Goal: Information Seeking & Learning: Learn about a topic

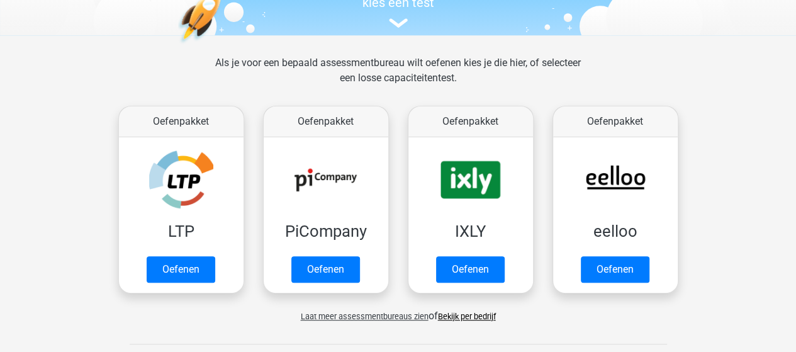
scroll to position [148, 0]
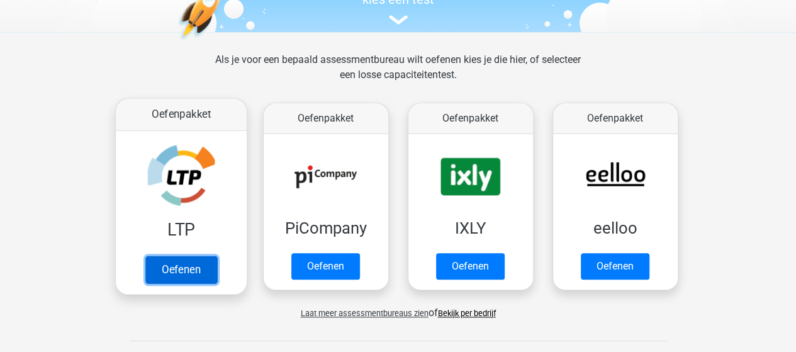
click at [181, 267] on link "Oefenen" at bounding box center [181, 270] width 72 height 28
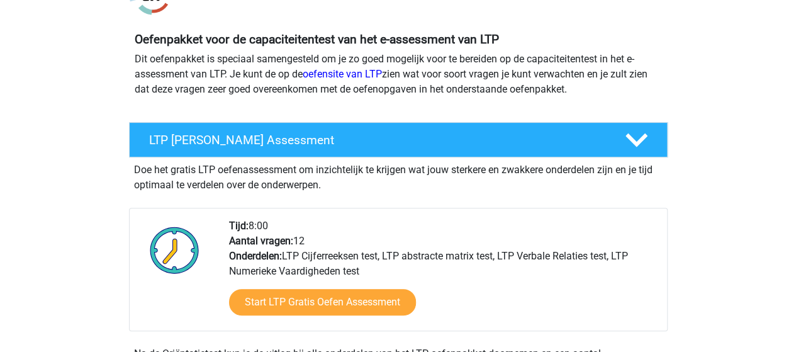
scroll to position [122, 0]
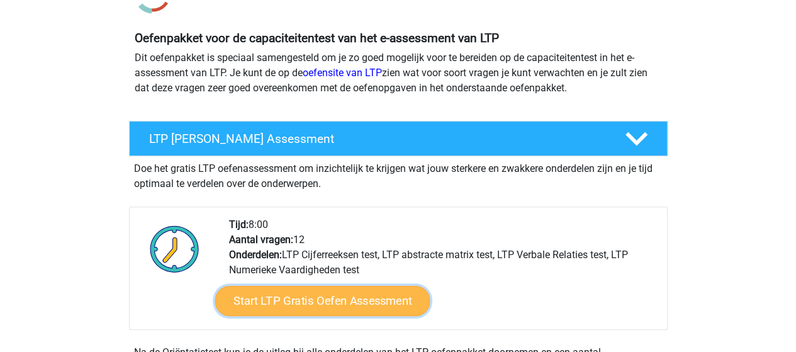
click at [341, 308] on link "Start LTP Gratis Oefen Assessment" at bounding box center [322, 301] width 215 height 30
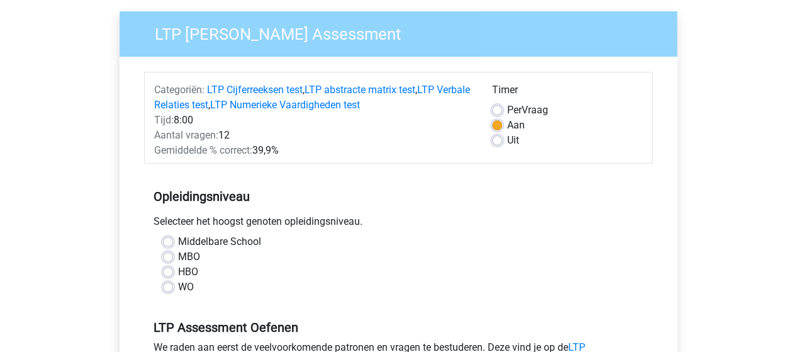
scroll to position [92, 0]
click at [178, 252] on label "MBO" at bounding box center [189, 256] width 22 height 15
click at [167, 252] on input "MBO" at bounding box center [168, 255] width 10 height 13
radio input "true"
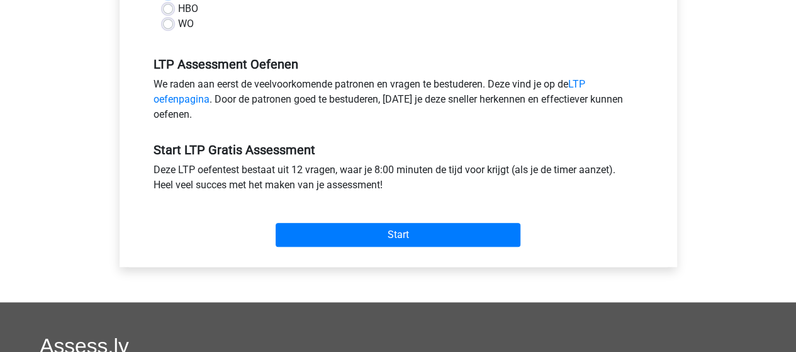
scroll to position [373, 0]
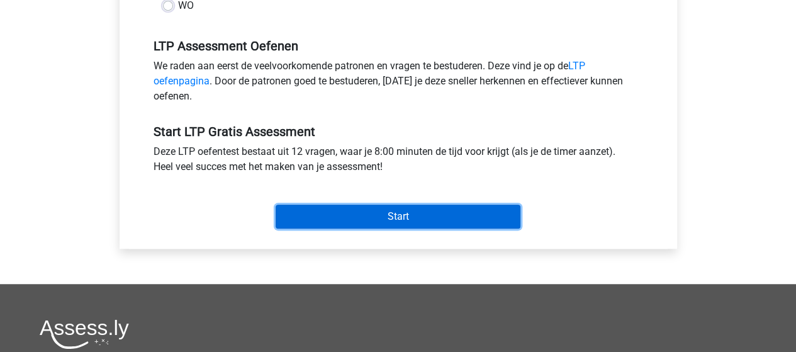
click at [378, 218] on input "Start" at bounding box center [398, 217] width 245 height 24
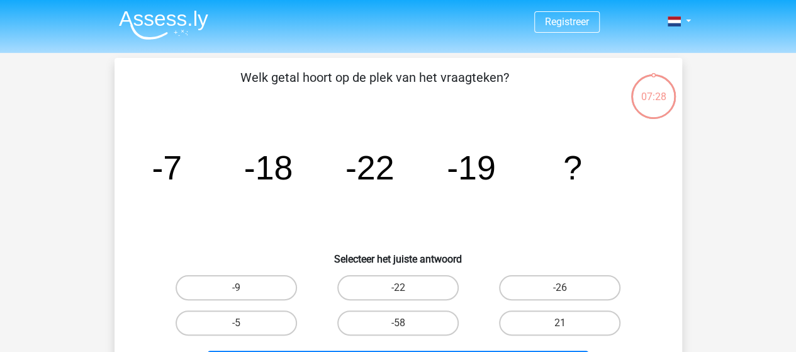
click at [566, 325] on input "21" at bounding box center [564, 327] width 8 height 8
radio input "true"
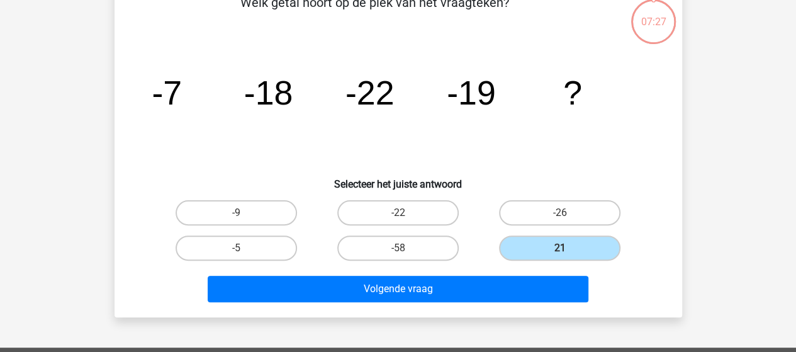
scroll to position [76, 0]
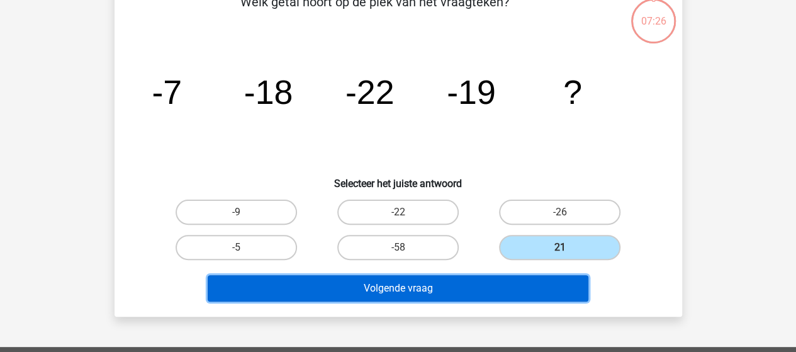
click at [511, 288] on button "Volgende vraag" at bounding box center [398, 288] width 381 height 26
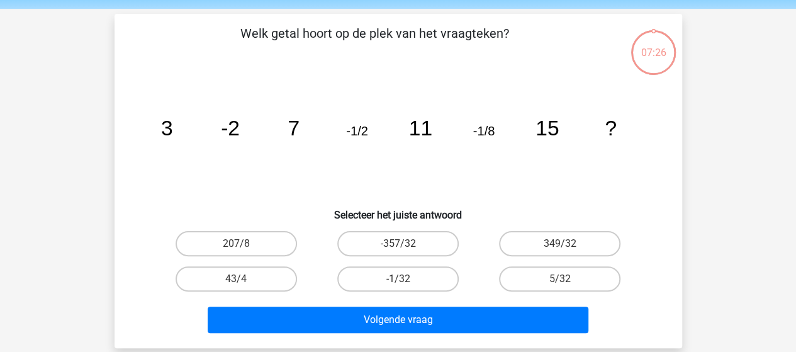
scroll to position [32, 0]
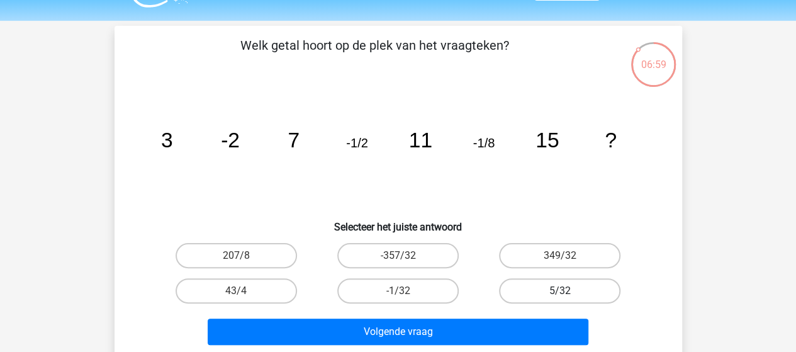
click at [565, 286] on label "5/32" at bounding box center [559, 290] width 121 height 25
click at [565, 291] on input "5/32" at bounding box center [564, 295] width 8 height 8
radio input "true"
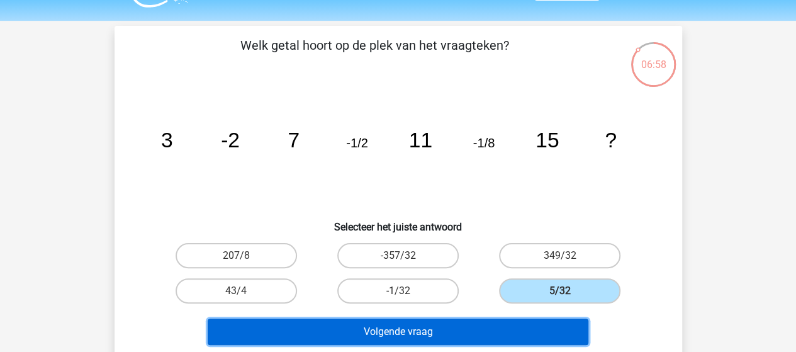
click at [526, 332] on button "Volgende vraag" at bounding box center [398, 331] width 381 height 26
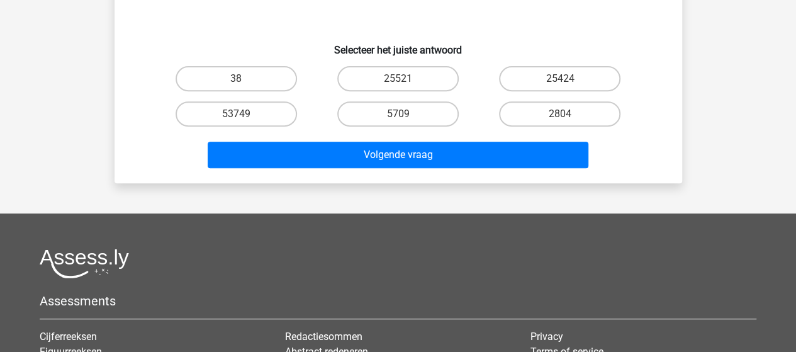
scroll to position [121, 0]
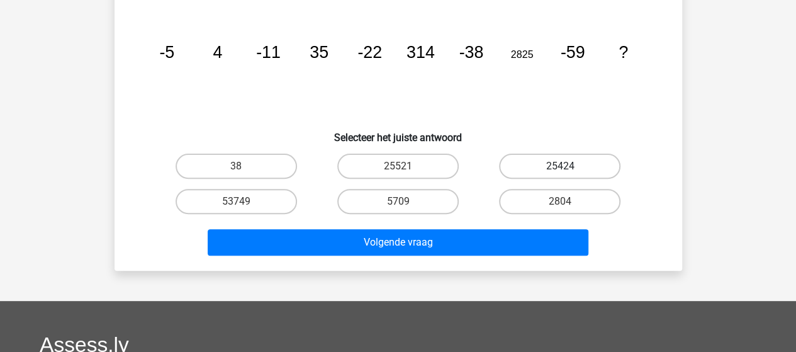
click at [560, 160] on label "25424" at bounding box center [559, 166] width 121 height 25
click at [560, 166] on input "25424" at bounding box center [564, 170] width 8 height 8
radio input "true"
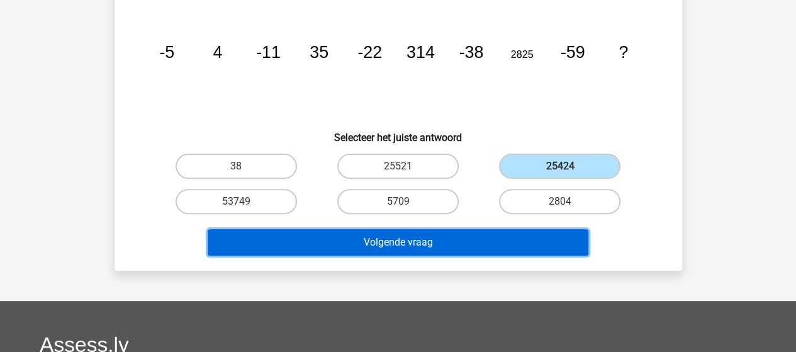
click at [496, 232] on button "Volgende vraag" at bounding box center [398, 242] width 381 height 26
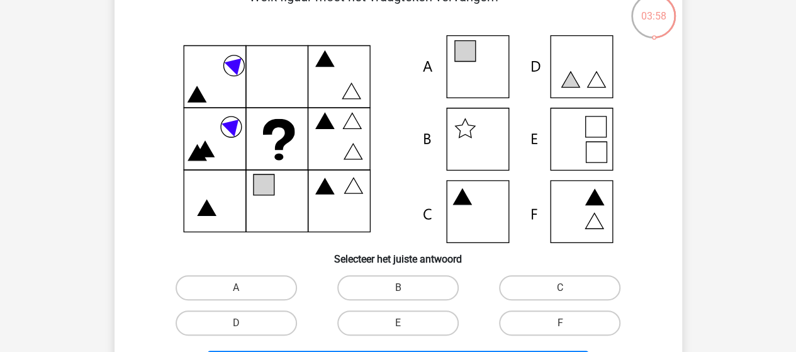
scroll to position [83, 0]
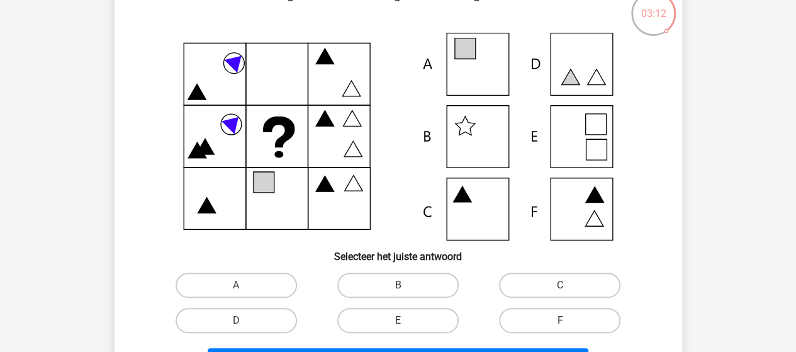
click at [487, 210] on icon at bounding box center [398, 137] width 507 height 208
click at [517, 281] on label "C" at bounding box center [559, 285] width 121 height 25
click at [560, 285] on input "C" at bounding box center [564, 289] width 8 height 8
radio input "true"
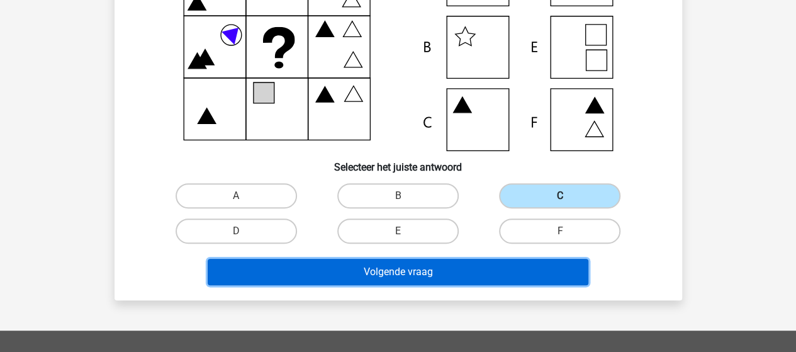
click at [517, 281] on button "Volgende vraag" at bounding box center [398, 272] width 381 height 26
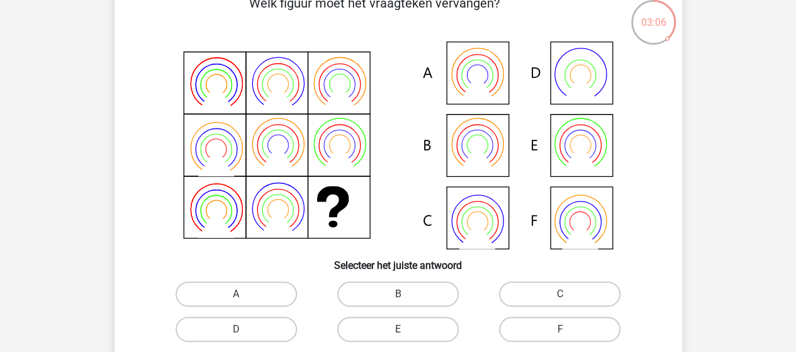
scroll to position [74, 0]
click at [486, 139] on icon at bounding box center [398, 146] width 507 height 208
click at [278, 296] on label "A" at bounding box center [236, 293] width 121 height 25
click at [244, 296] on input "A" at bounding box center [240, 298] width 8 height 8
radio input "true"
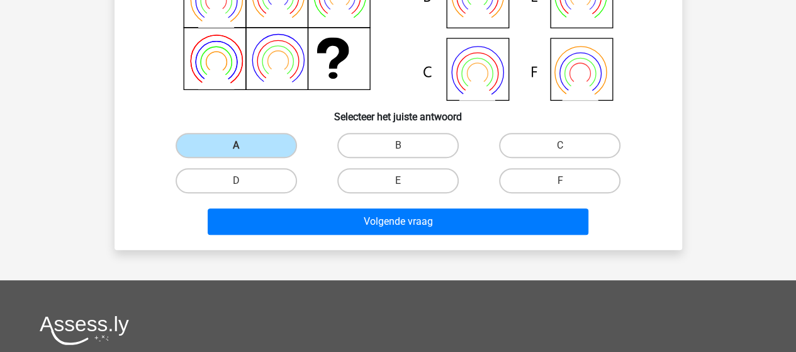
scroll to position [245, 0]
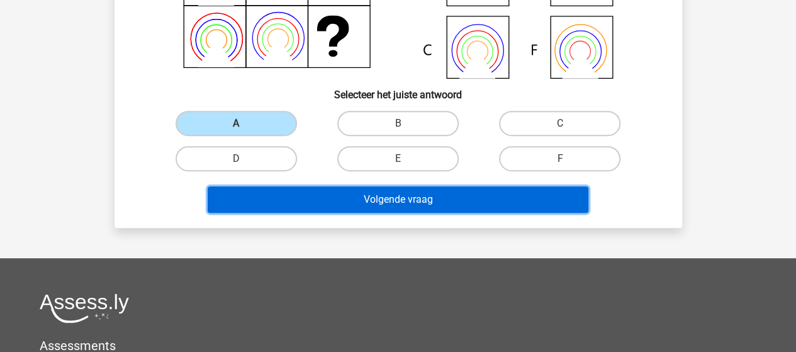
click at [453, 193] on button "Volgende vraag" at bounding box center [398, 199] width 381 height 26
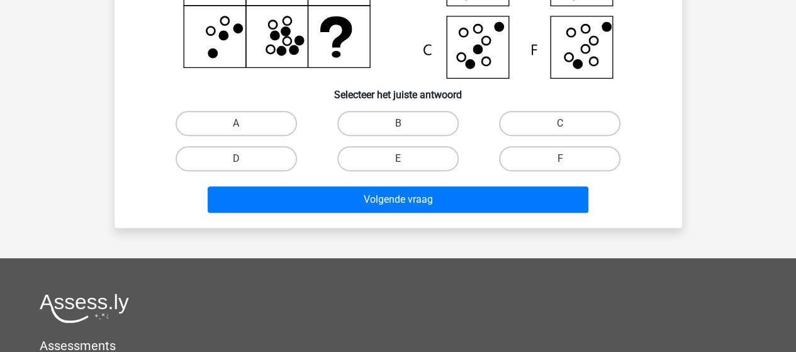
scroll to position [58, 0]
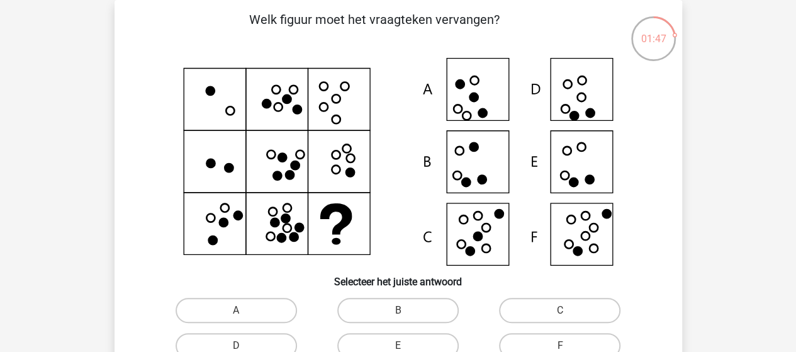
click at [473, 169] on icon at bounding box center [398, 162] width 507 height 208
click at [413, 318] on label "B" at bounding box center [397, 310] width 121 height 25
click at [406, 318] on input "B" at bounding box center [402, 314] width 8 height 8
radio input "true"
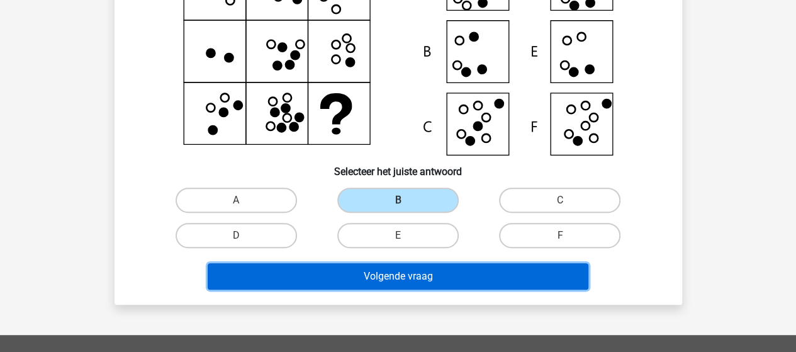
click at [432, 278] on button "Volgende vraag" at bounding box center [398, 276] width 381 height 26
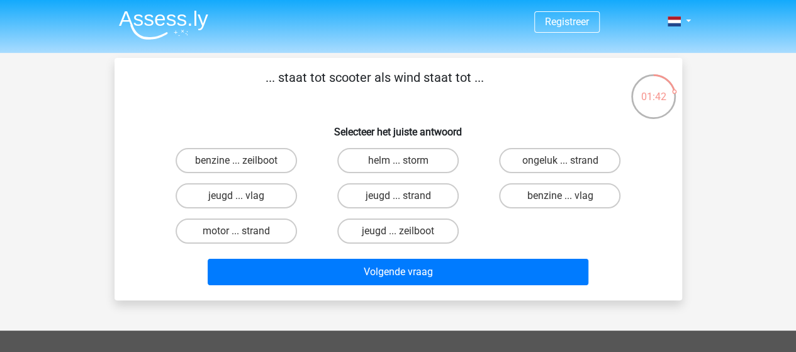
scroll to position [29, 0]
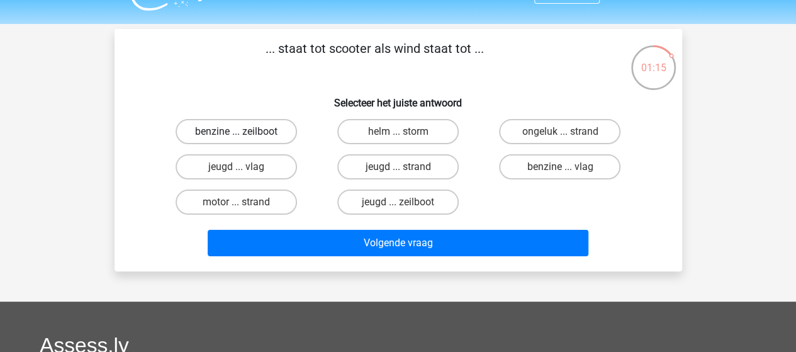
click at [258, 133] on label "benzine ... zeilboot" at bounding box center [236, 131] width 121 height 25
click at [244, 133] on input "benzine ... zeilboot" at bounding box center [240, 136] width 8 height 8
radio input "true"
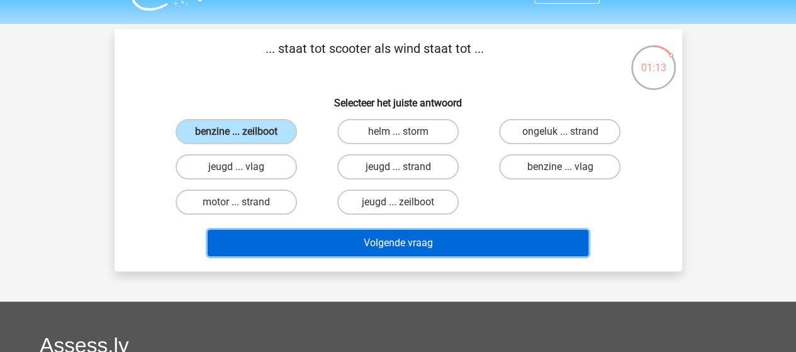
click at [298, 239] on button "Volgende vraag" at bounding box center [398, 243] width 381 height 26
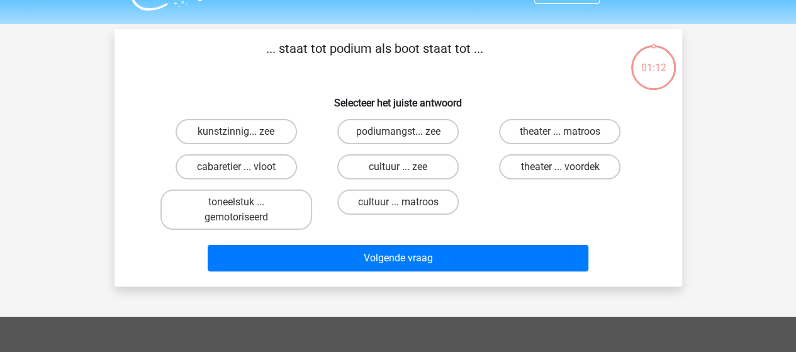
scroll to position [58, 0]
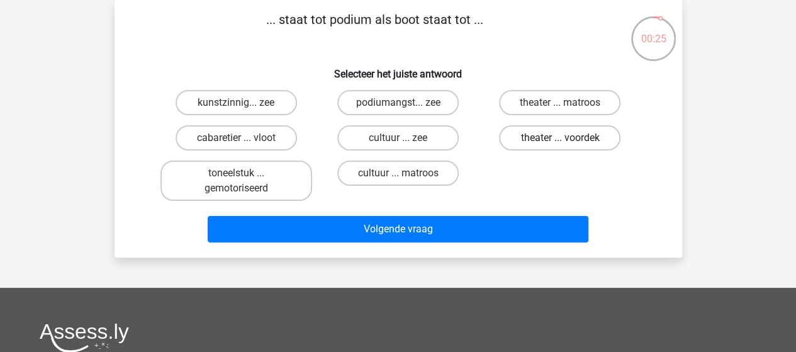
click at [559, 141] on label "theater ... voordek" at bounding box center [559, 137] width 121 height 25
click at [560, 141] on input "theater ... voordek" at bounding box center [564, 142] width 8 height 8
radio input "true"
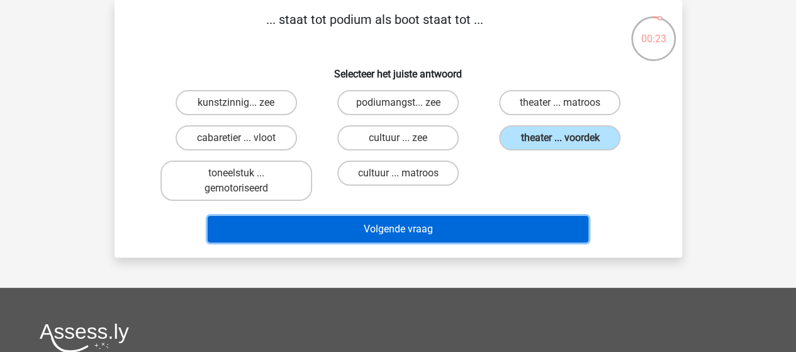
click at [524, 231] on button "Volgende vraag" at bounding box center [398, 229] width 381 height 26
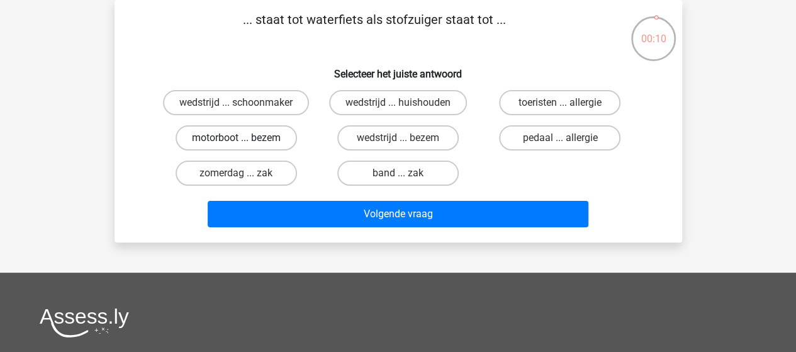
click at [269, 138] on label "motorboot ... bezem" at bounding box center [236, 137] width 121 height 25
click at [244, 138] on input "motorboot ... bezem" at bounding box center [240, 142] width 8 height 8
radio input "true"
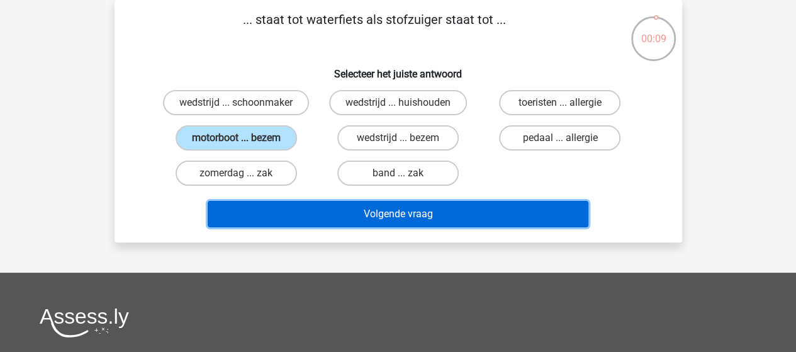
click at [291, 207] on button "Volgende vraag" at bounding box center [398, 214] width 381 height 26
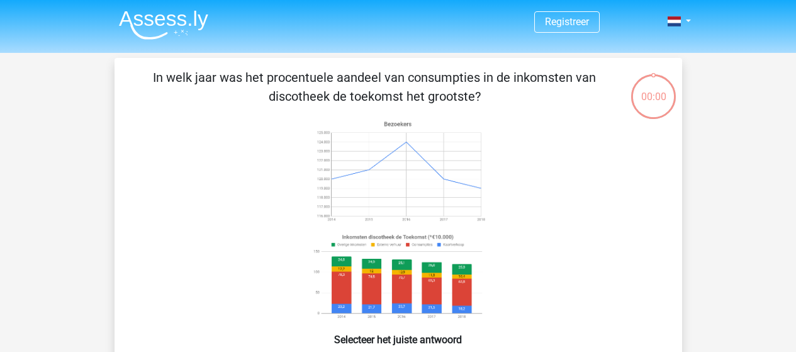
scroll to position [58, 0]
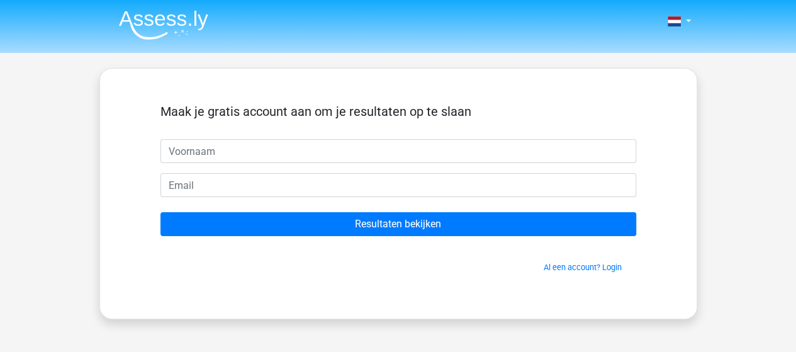
click at [470, 149] on input "text" at bounding box center [399, 151] width 476 height 24
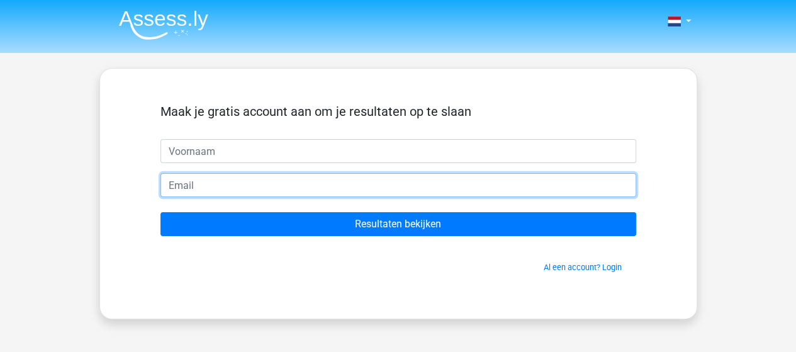
click at [312, 184] on input "email" at bounding box center [399, 185] width 476 height 24
type input "[EMAIL_ADDRESS][DOMAIN_NAME]"
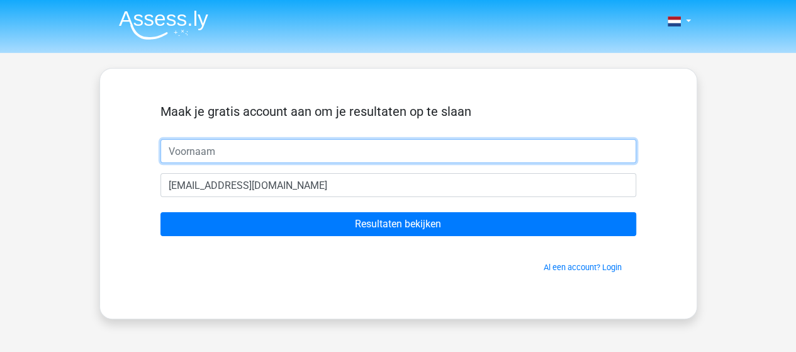
click at [336, 158] on input "text" at bounding box center [399, 151] width 476 height 24
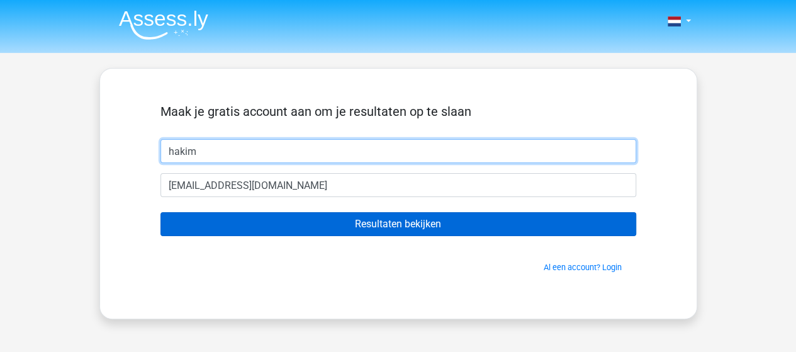
type input "hakim"
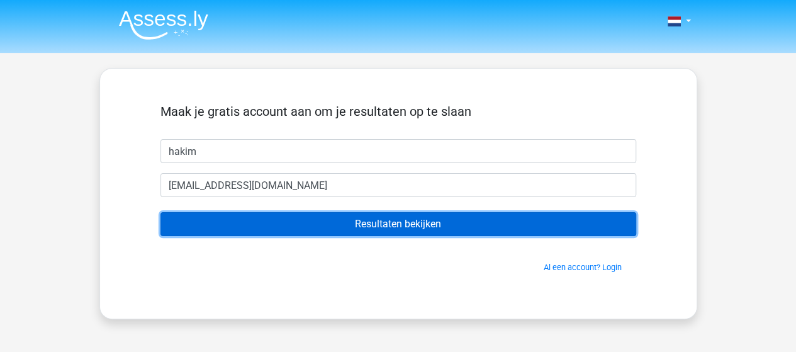
click at [437, 218] on input "Resultaten bekijken" at bounding box center [399, 224] width 476 height 24
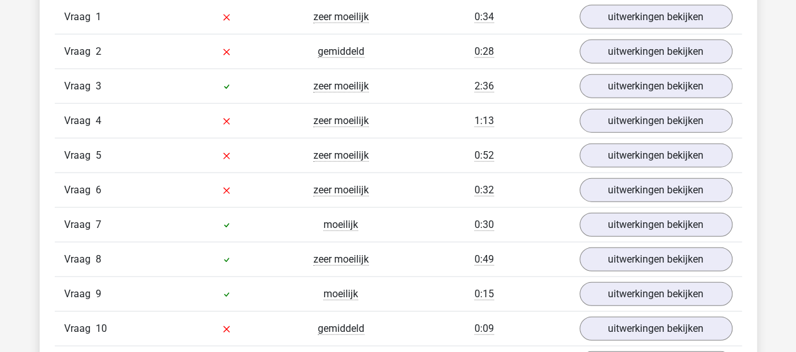
scroll to position [1439, 0]
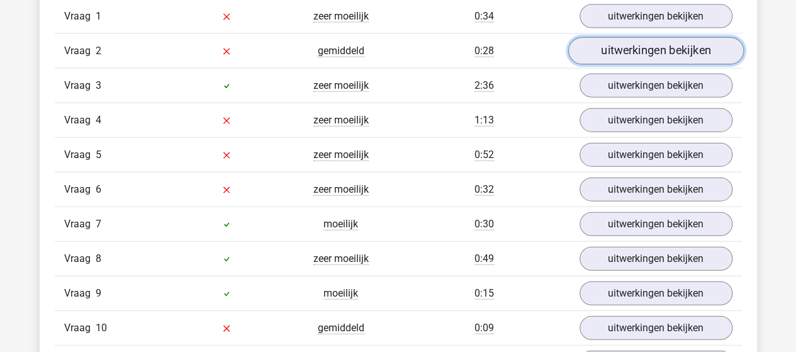
click at [631, 47] on link "uitwerkingen bekijken" at bounding box center [656, 51] width 176 height 28
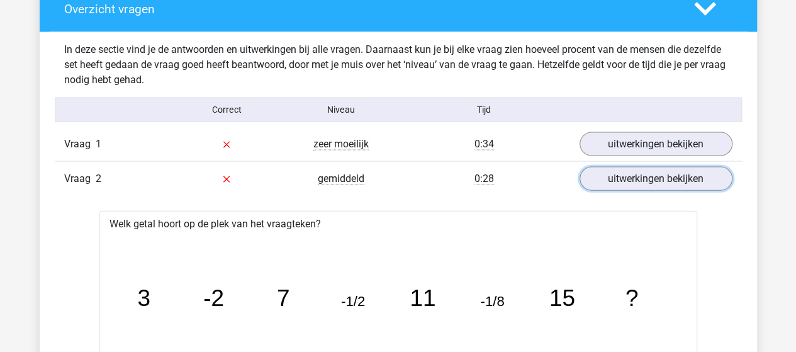
scroll to position [1325, 0]
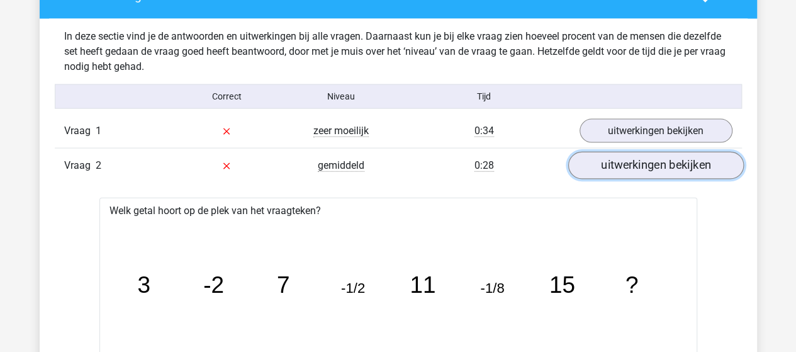
click at [673, 163] on link "uitwerkingen bekijken" at bounding box center [656, 166] width 176 height 28
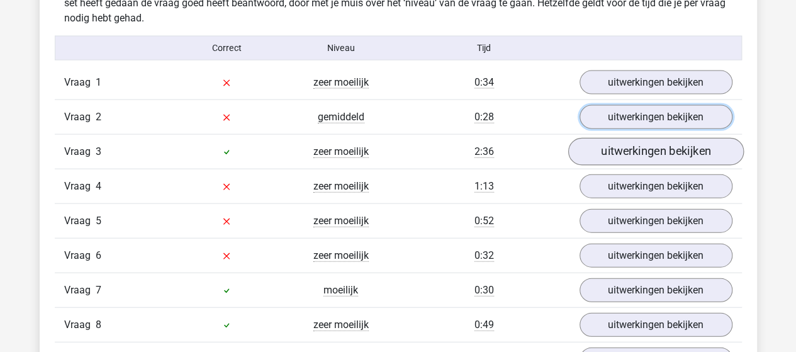
scroll to position [1375, 0]
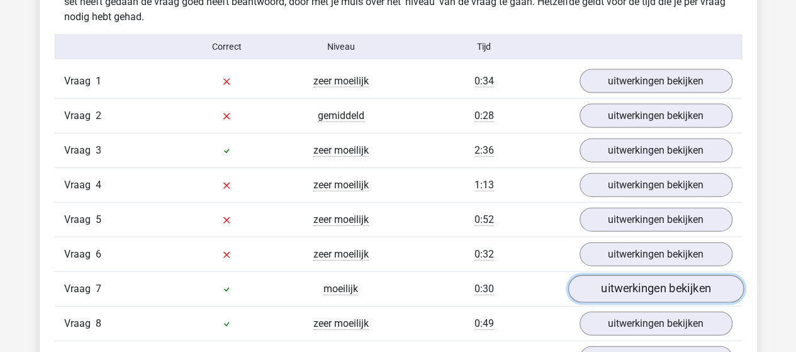
click at [643, 284] on link "uitwerkingen bekijken" at bounding box center [656, 289] width 176 height 28
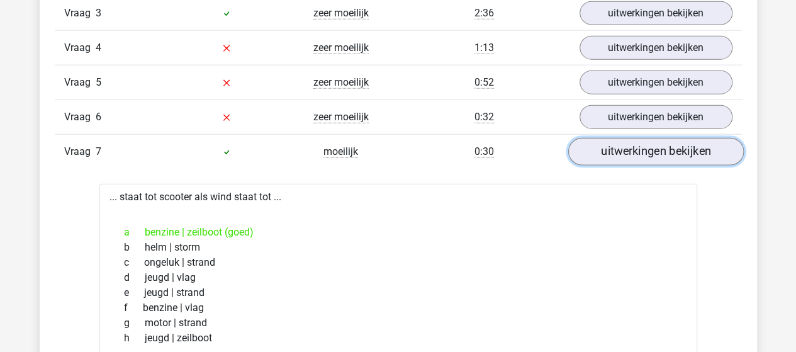
scroll to position [1512, 0]
click at [698, 142] on link "uitwerkingen bekijken" at bounding box center [656, 152] width 176 height 28
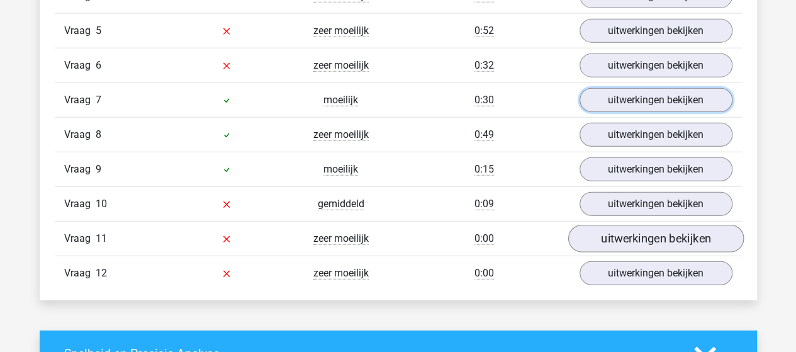
scroll to position [1573, 0]
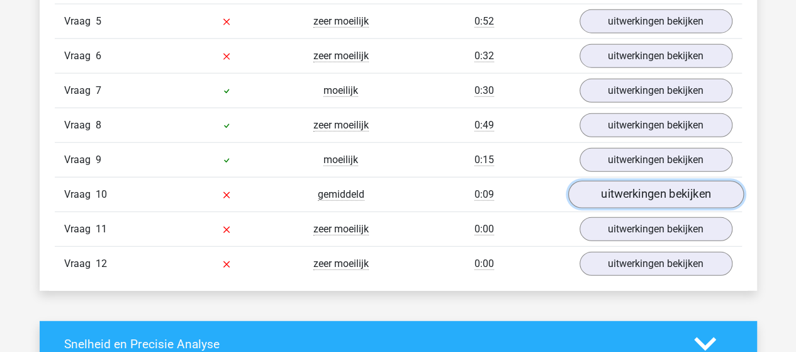
click at [667, 181] on link "uitwerkingen bekijken" at bounding box center [656, 195] width 176 height 28
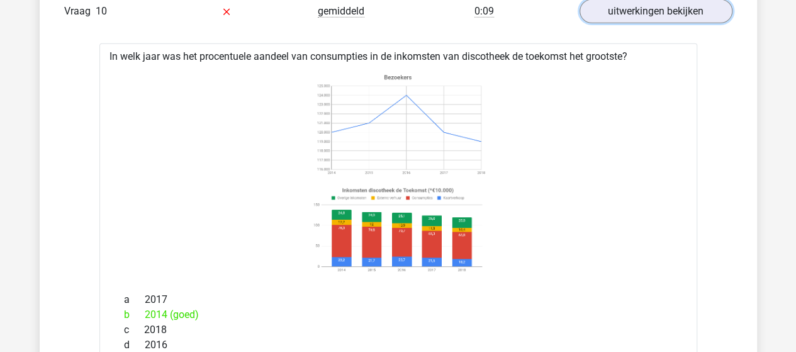
scroll to position [1585, 0]
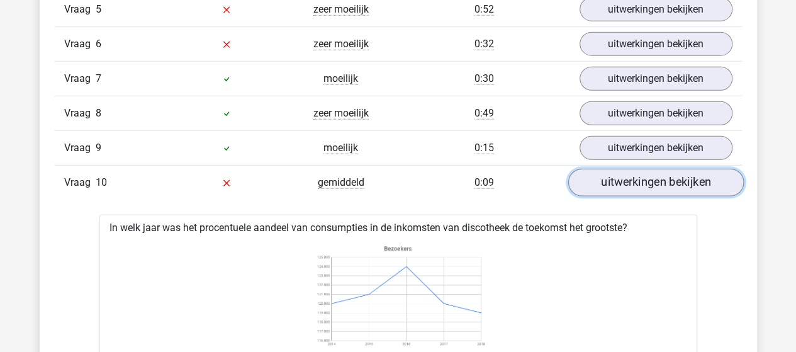
click at [695, 174] on link "uitwerkingen bekijken" at bounding box center [656, 183] width 176 height 28
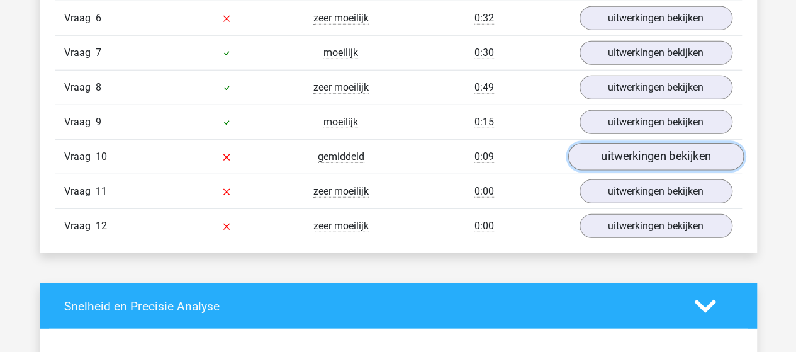
scroll to position [1613, 0]
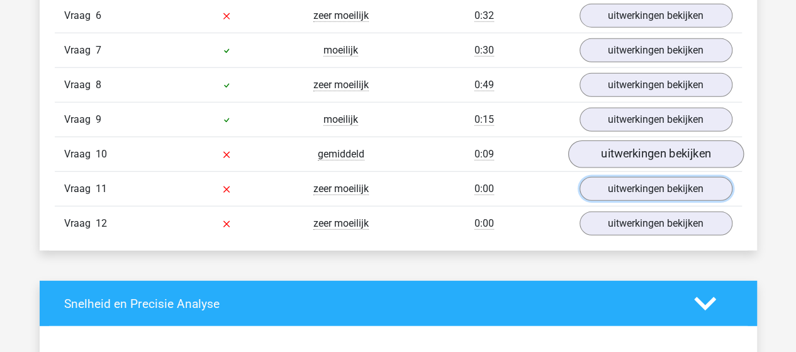
click at [695, 177] on link "uitwerkingen bekijken" at bounding box center [656, 189] width 153 height 24
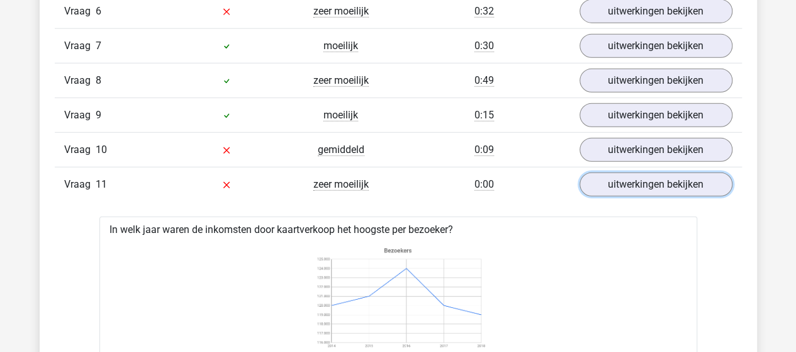
scroll to position [1583, 0]
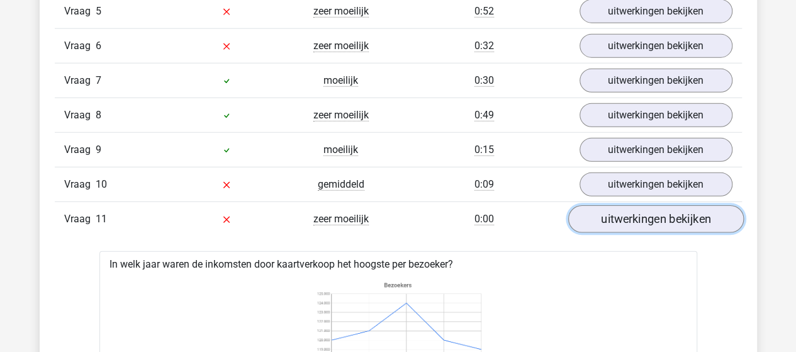
click at [668, 219] on link "uitwerkingen bekijken" at bounding box center [656, 219] width 176 height 28
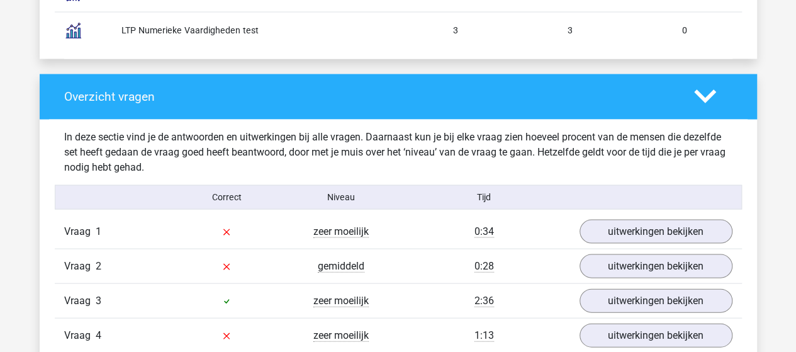
scroll to position [1225, 0]
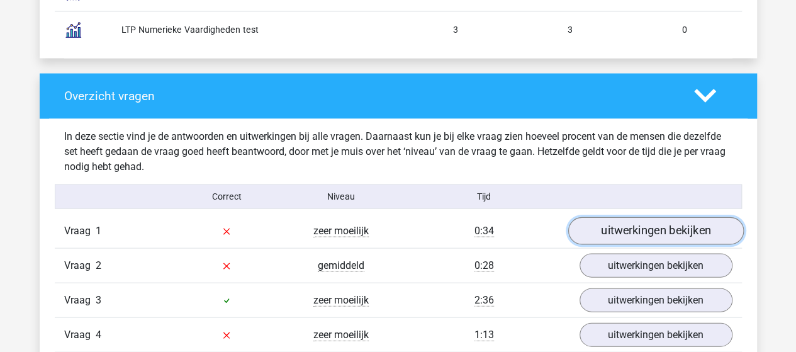
click at [623, 230] on link "uitwerkingen bekijken" at bounding box center [656, 231] width 176 height 28
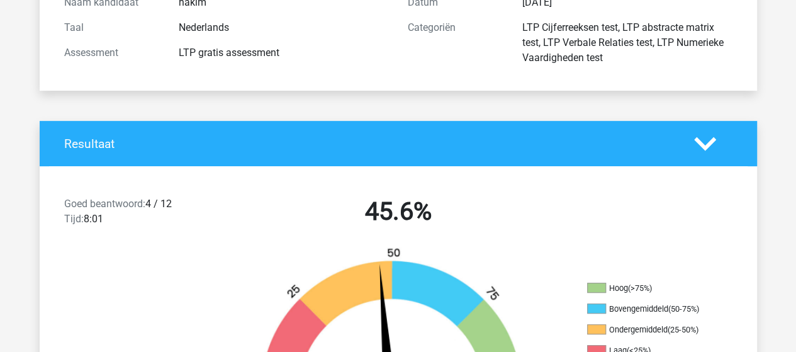
scroll to position [161, 0]
